Goal: Information Seeking & Learning: Learn about a topic

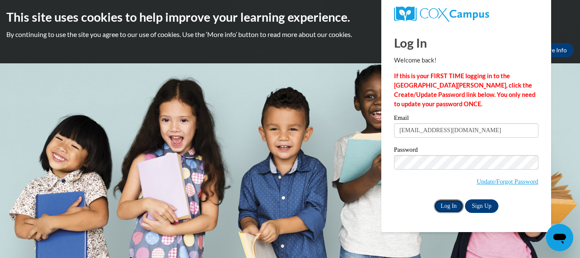
click at [449, 204] on input "Log In" at bounding box center [449, 206] width 30 height 14
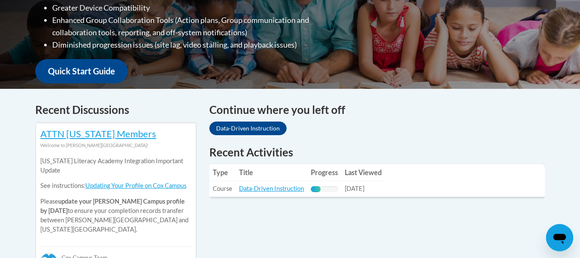
scroll to position [272, 0]
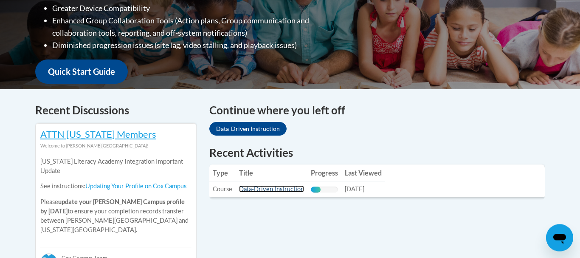
click at [264, 190] on link "Data-Driven Instruction" at bounding box center [271, 188] width 65 height 7
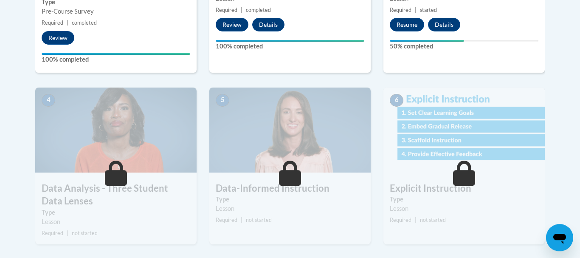
scroll to position [390, 0]
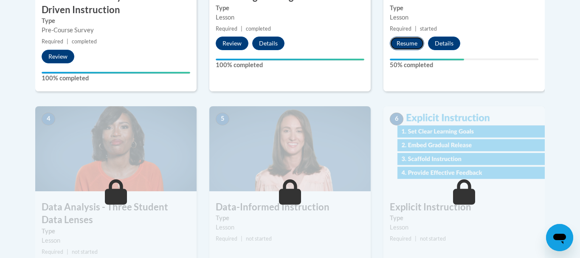
click at [403, 43] on button "Resume" at bounding box center [407, 44] width 34 height 14
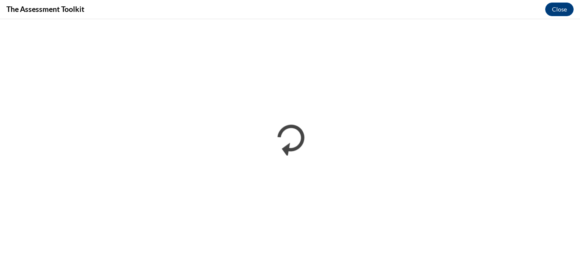
scroll to position [0, 0]
